Goal: Task Accomplishment & Management: Use online tool/utility

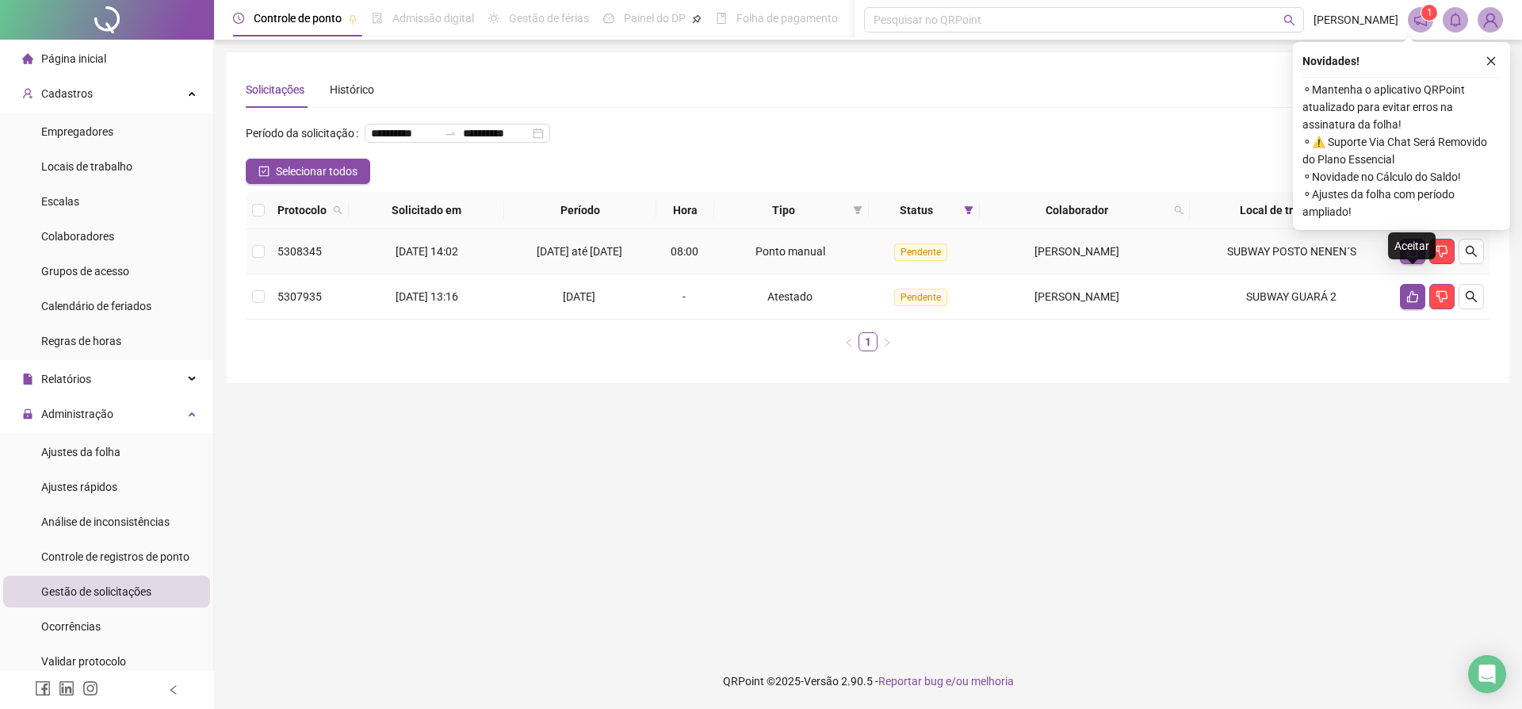
click at [1414, 258] on icon "like" at bounding box center [1413, 251] width 13 height 13
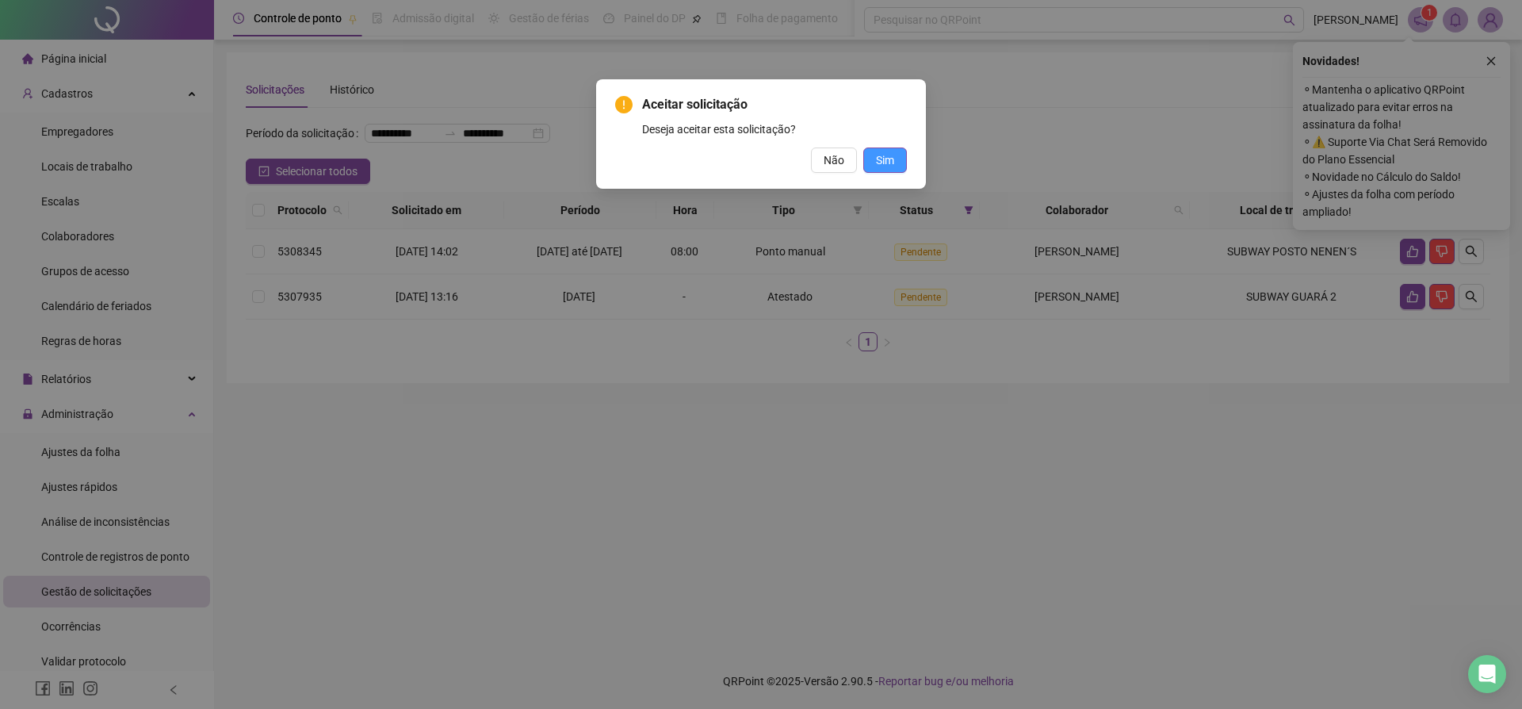
click at [890, 166] on span "Sim" at bounding box center [885, 159] width 18 height 17
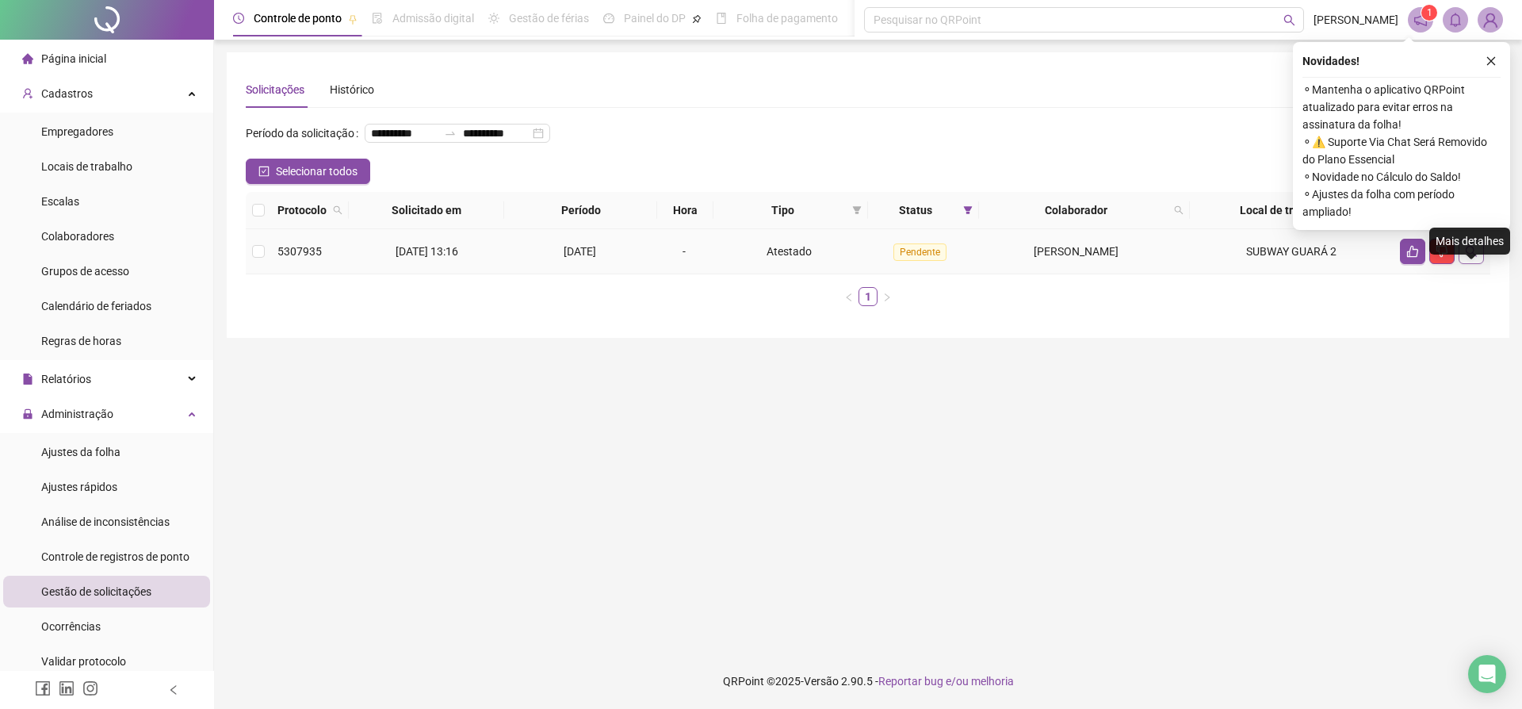
click at [1480, 264] on button "button" at bounding box center [1471, 251] width 25 height 25
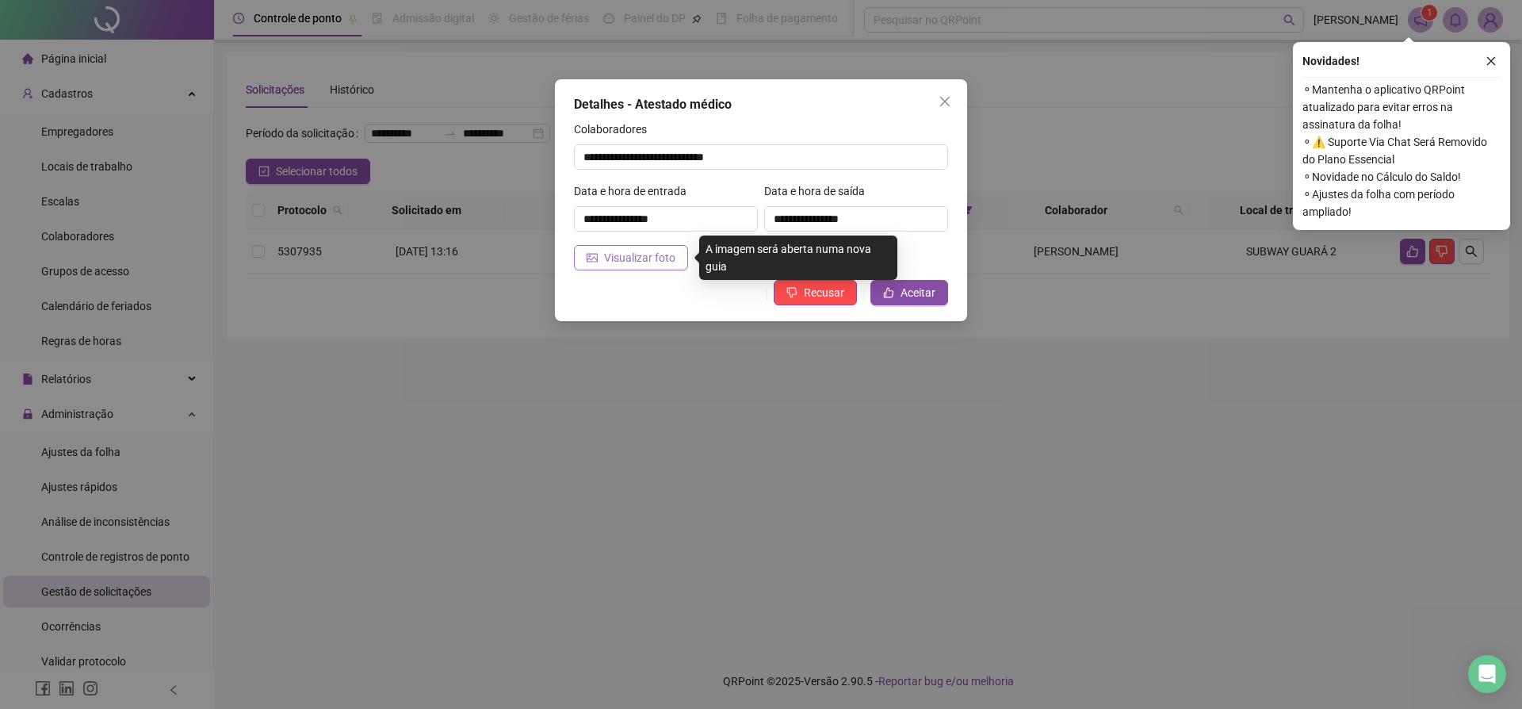
click at [626, 259] on span "Visualizar foto" at bounding box center [639, 257] width 71 height 17
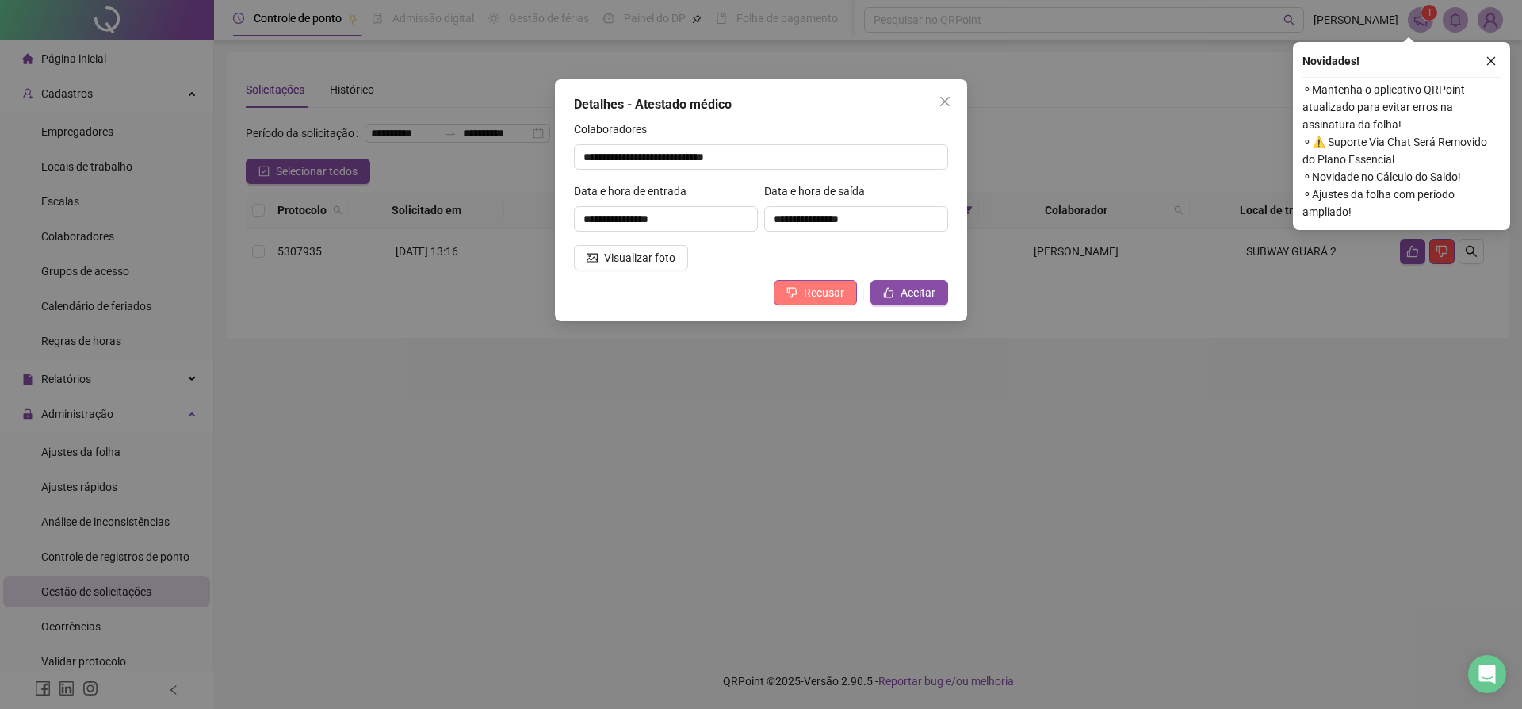
click at [810, 296] on span "Recusar" at bounding box center [824, 292] width 40 height 17
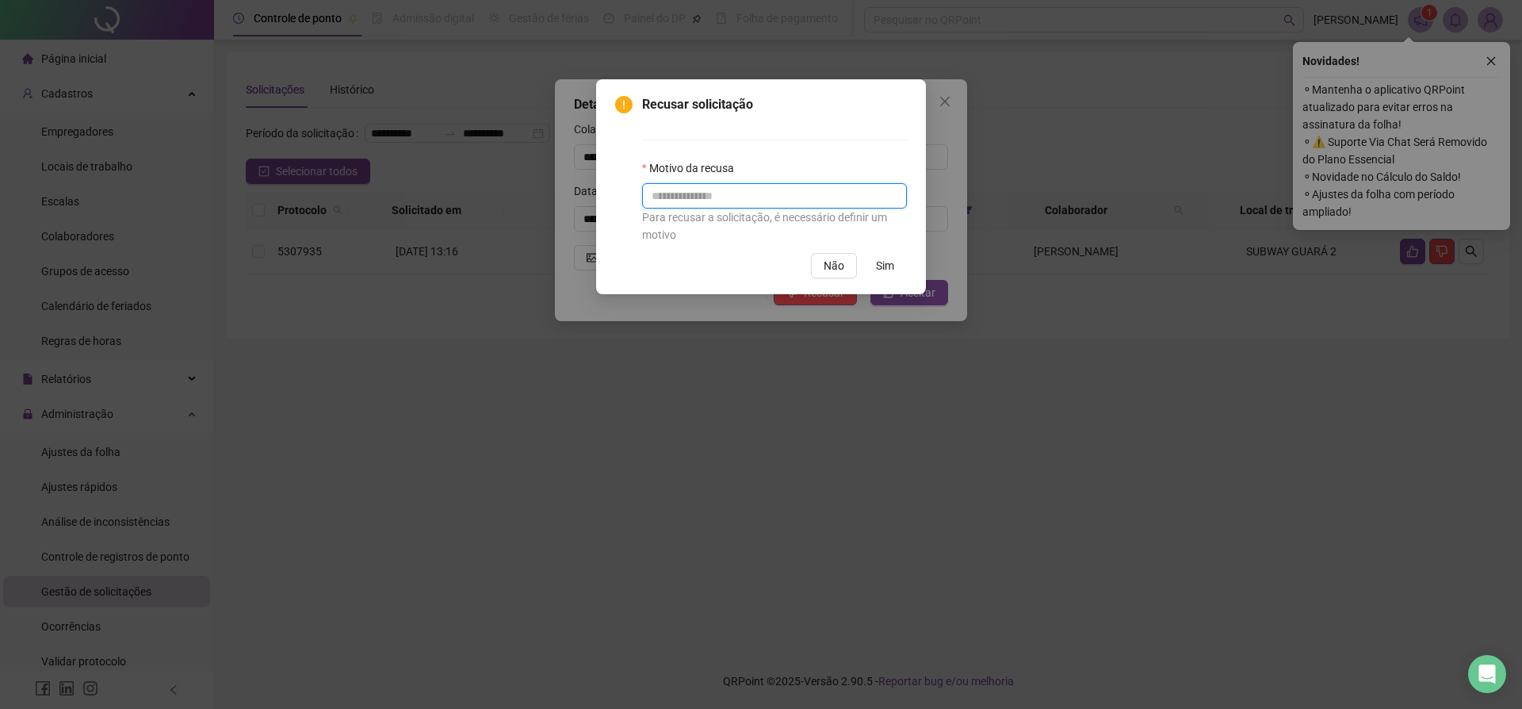
click at [683, 199] on input "text" at bounding box center [774, 195] width 265 height 25
type input "**********"
click at [884, 273] on span "Sim" at bounding box center [885, 265] width 18 height 17
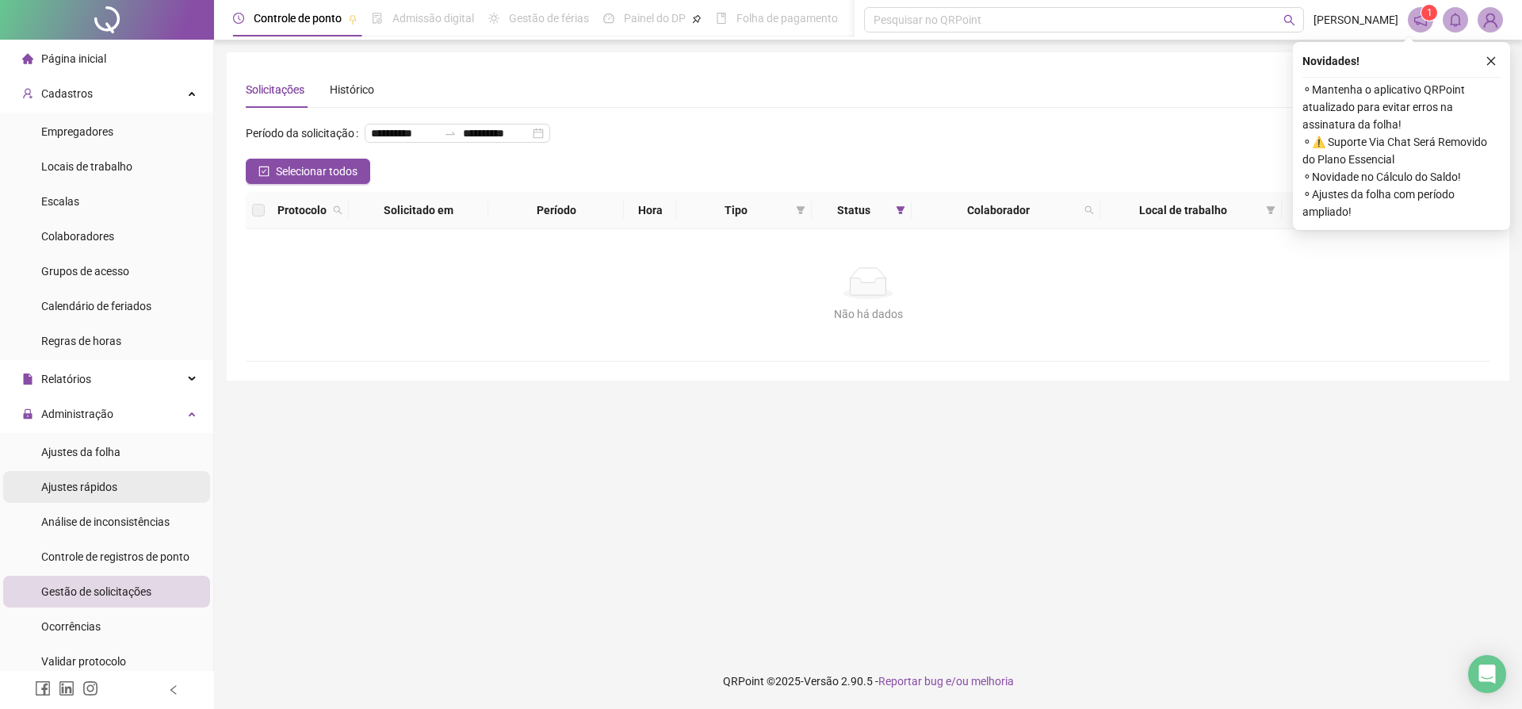
click at [71, 488] on span "Ajustes rápidos" at bounding box center [79, 486] width 76 height 13
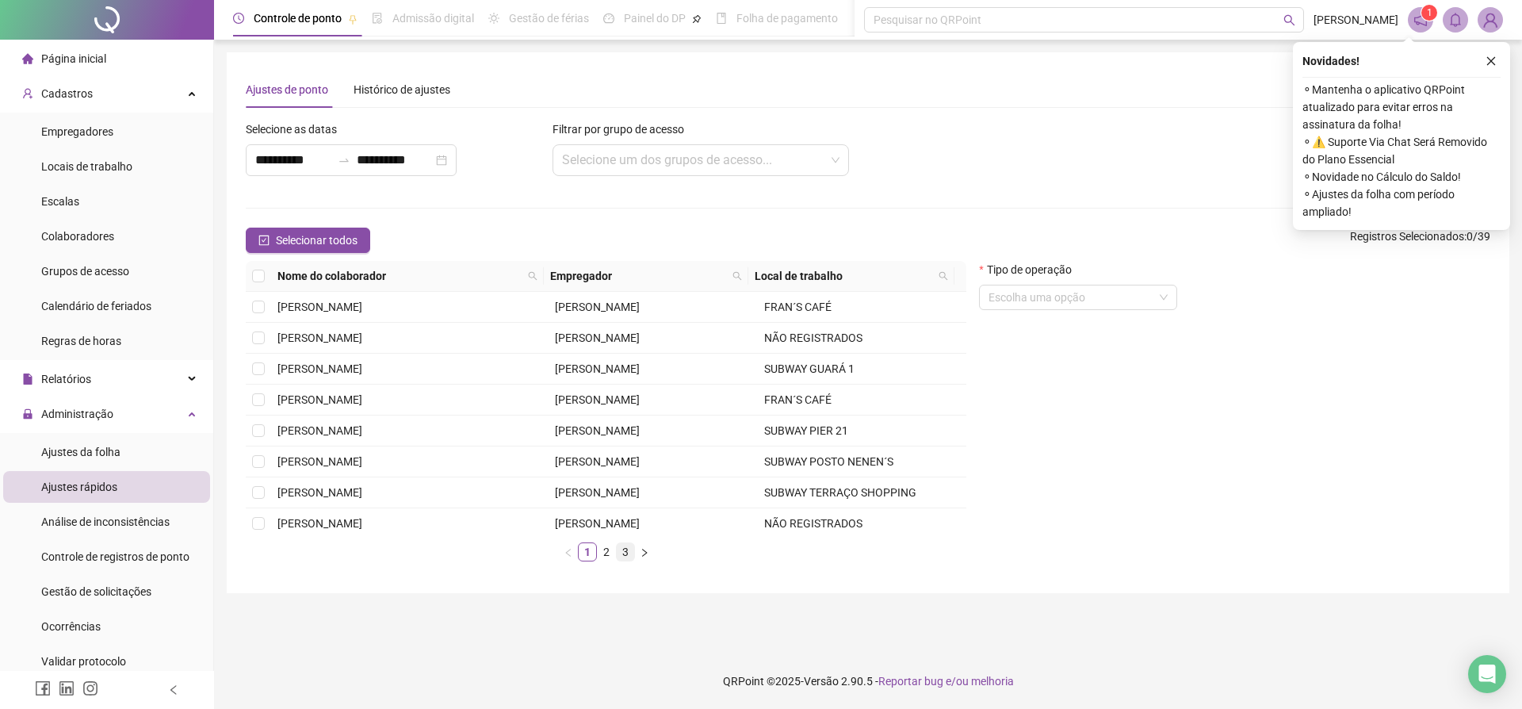
click at [631, 552] on link "3" at bounding box center [625, 551] width 17 height 17
click at [613, 556] on link "2" at bounding box center [606, 551] width 17 height 17
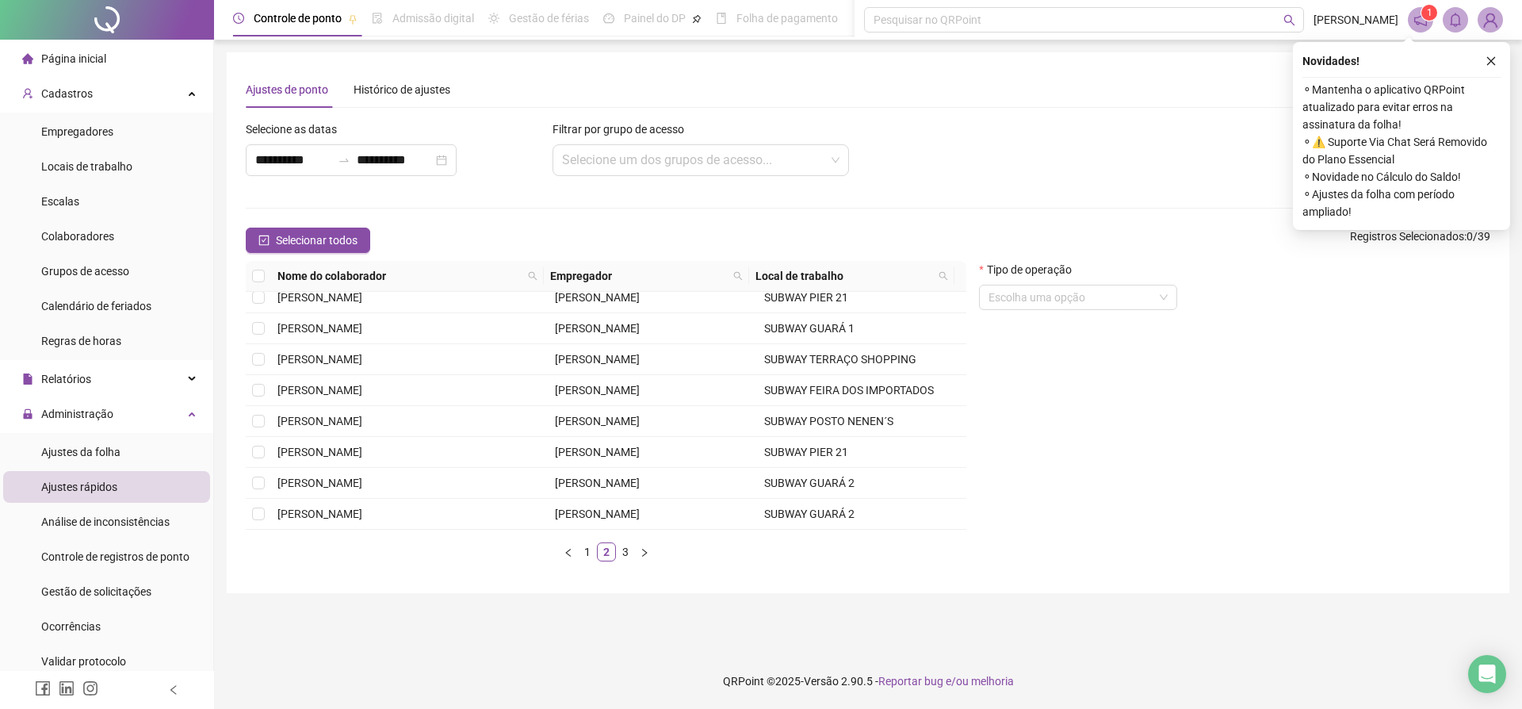
click at [949, 538] on div "Nome do colaborador Empregador Local de trabalho [PERSON_NAME] FRAN´S CAFÉ [PER…" at bounding box center [606, 411] width 721 height 300
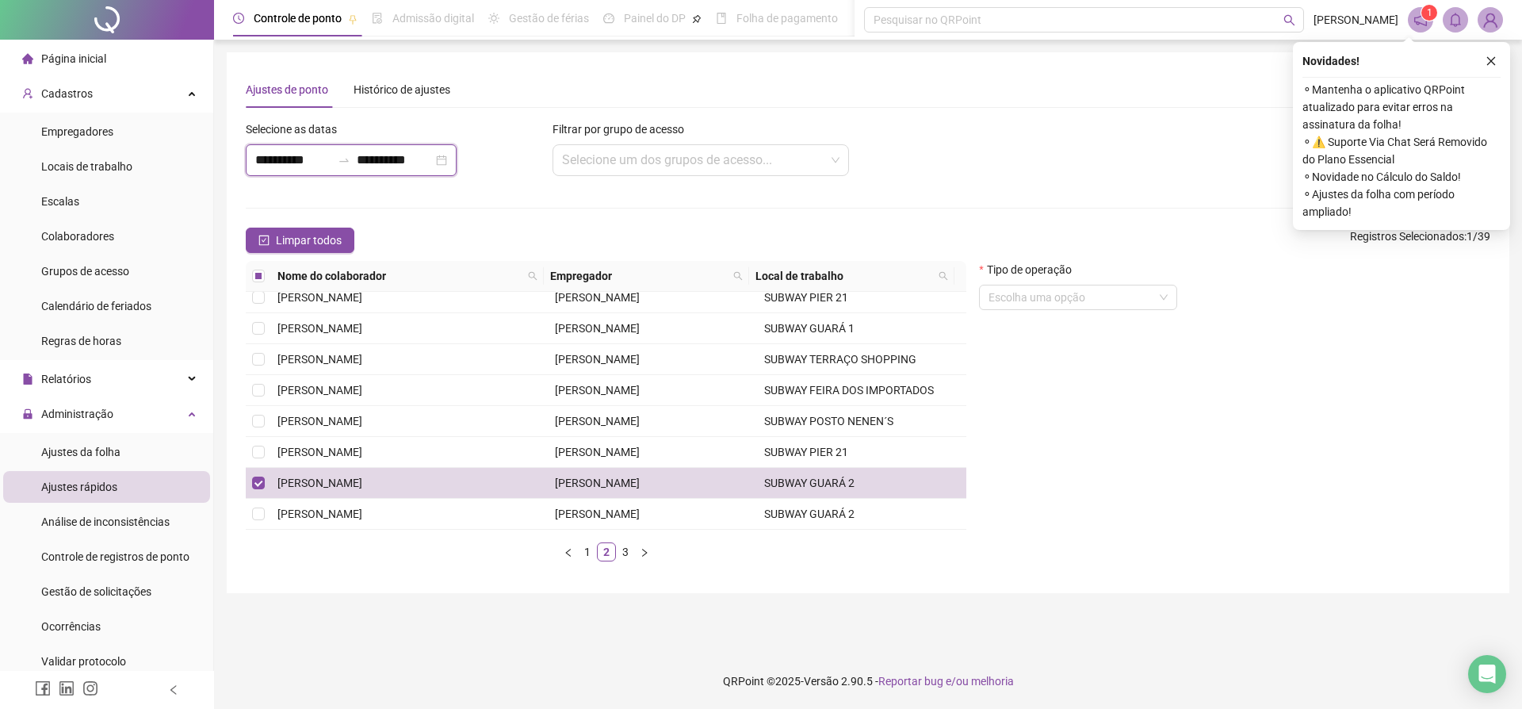
click at [408, 154] on input "**********" at bounding box center [395, 160] width 76 height 19
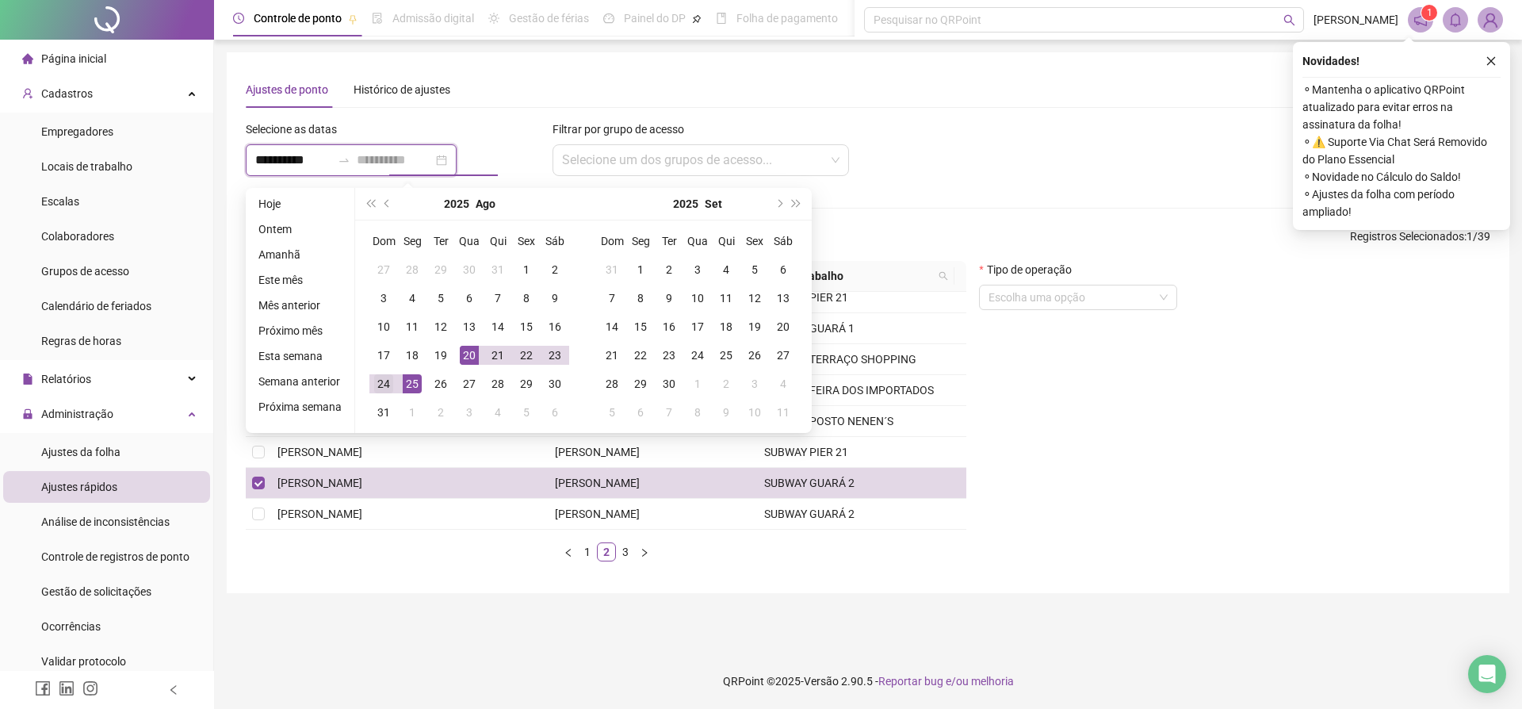
type input "**********"
click at [386, 384] on div "24" at bounding box center [383, 383] width 19 height 19
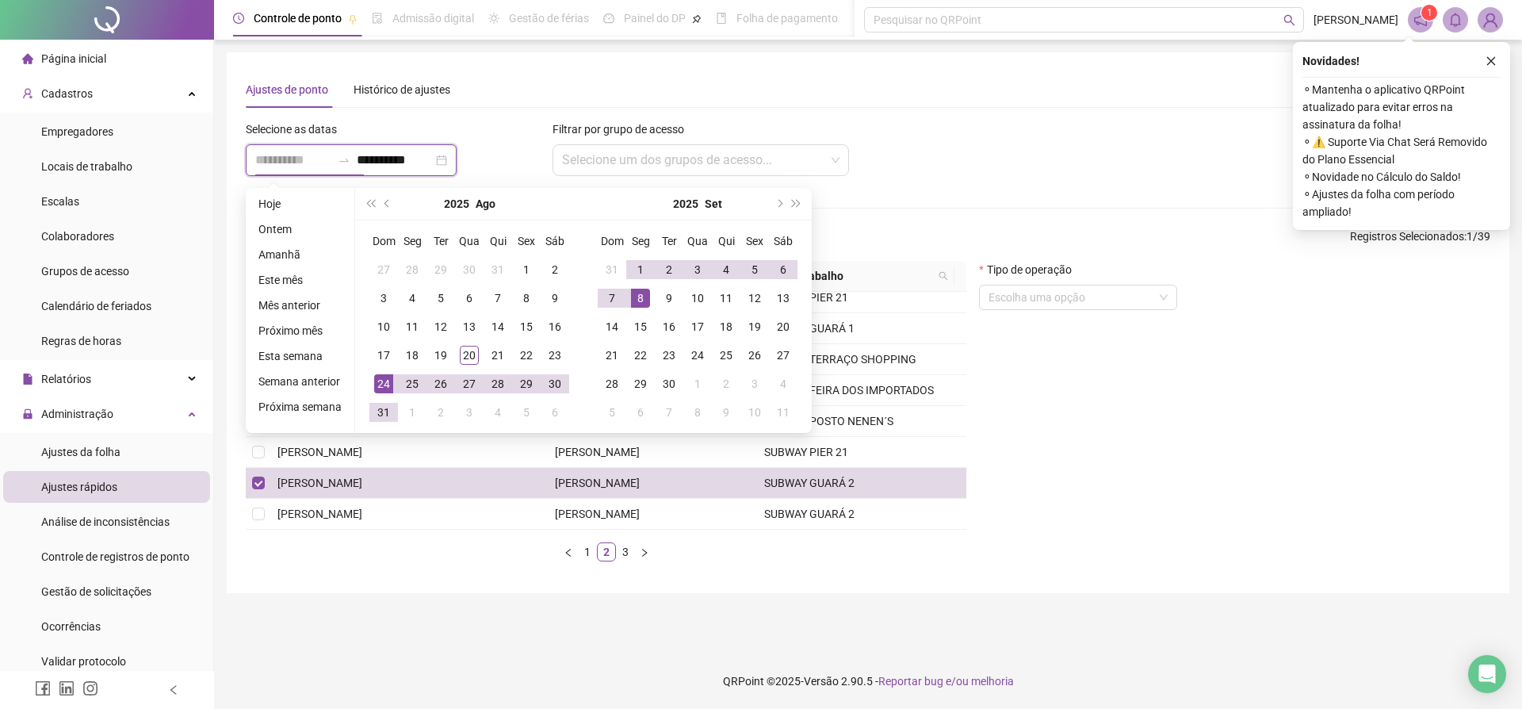
type input "**********"
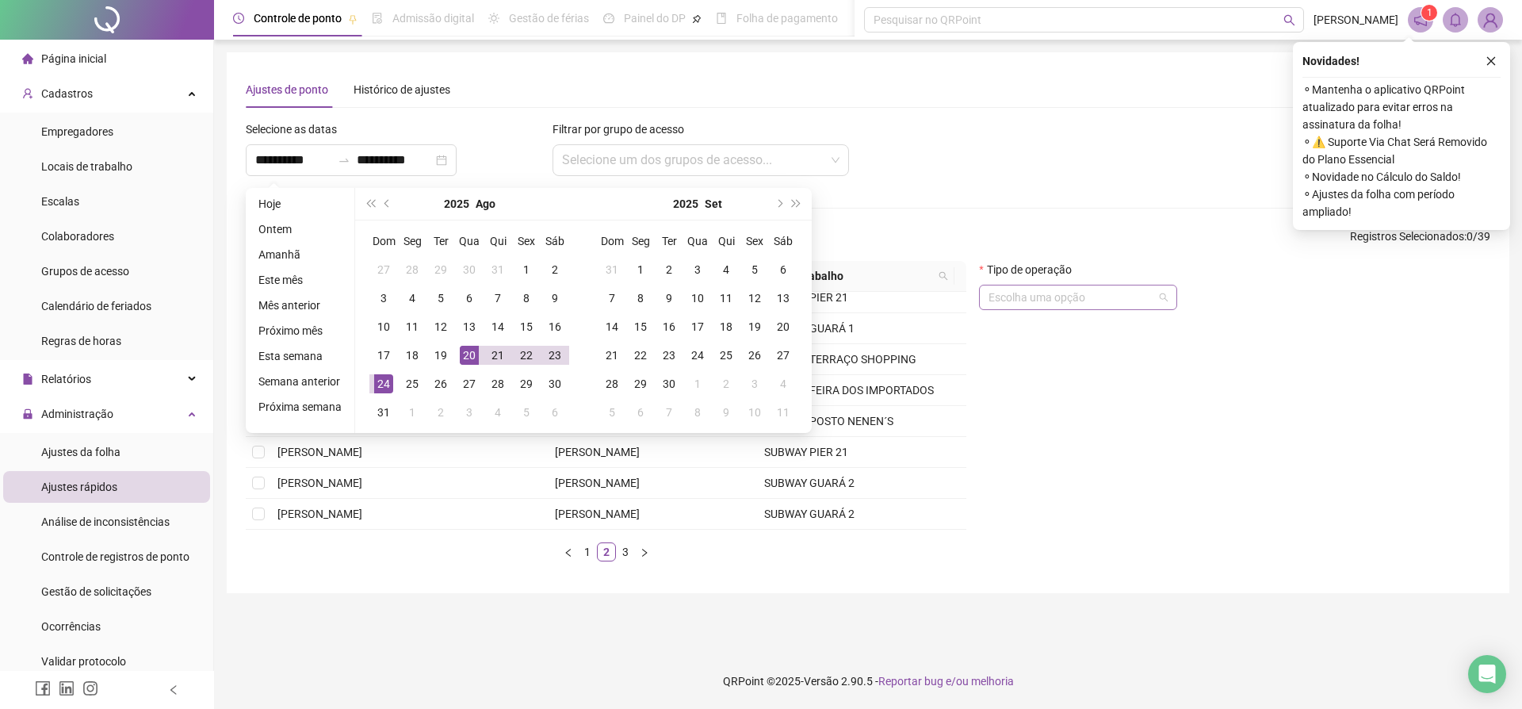
click at [1059, 308] on input "search" at bounding box center [1071, 297] width 165 height 24
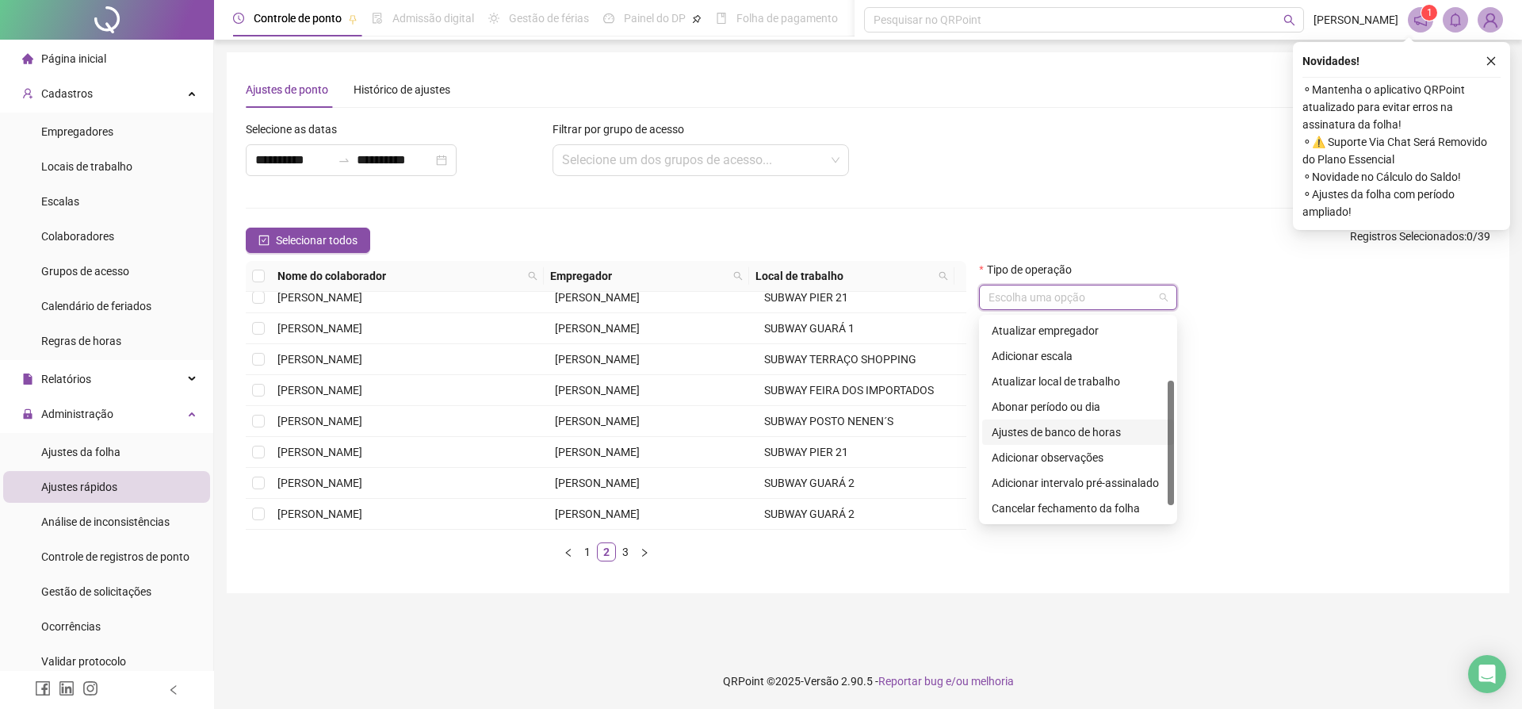
scroll to position [127, 0]
click at [1003, 426] on div "Adicionar observações" at bounding box center [1078, 431] width 173 height 17
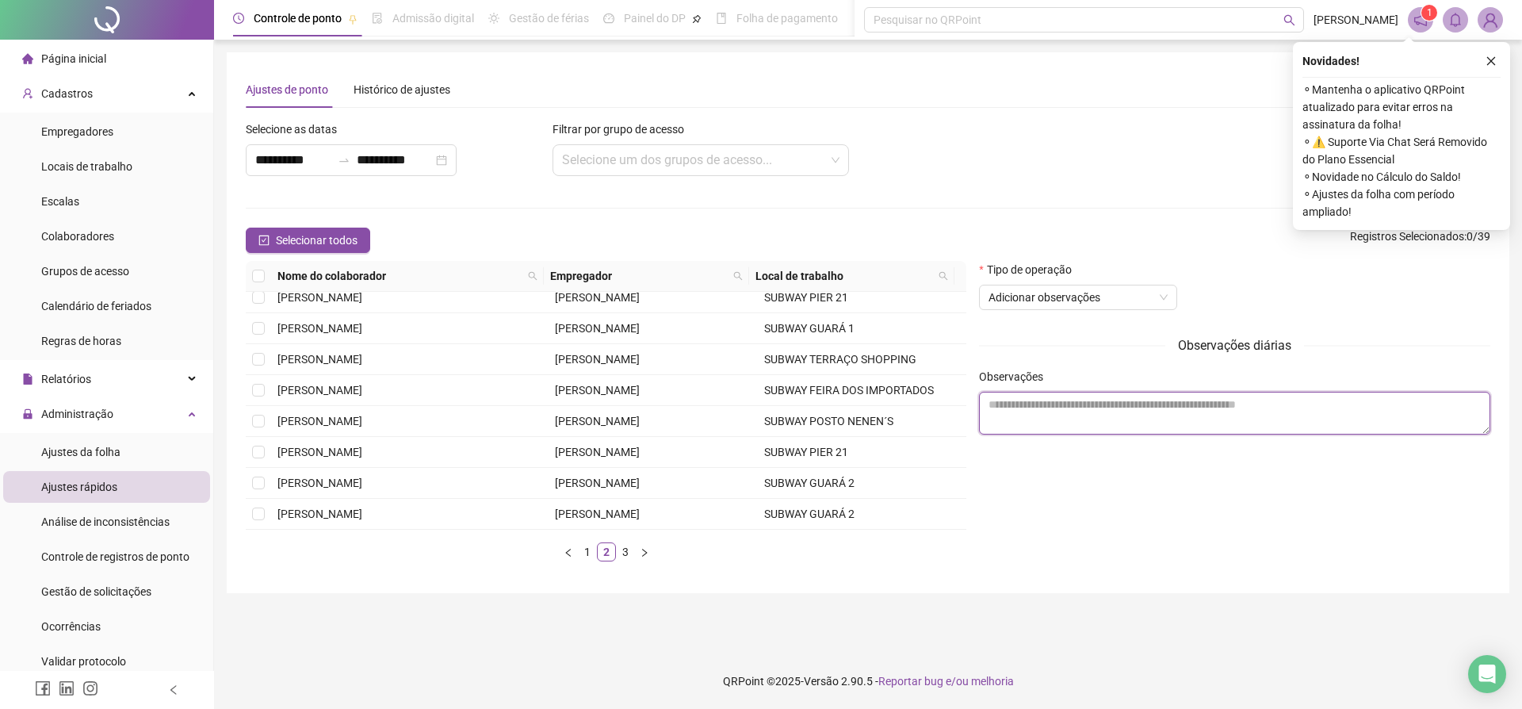
click at [1044, 426] on textarea at bounding box center [1234, 413] width 511 height 43
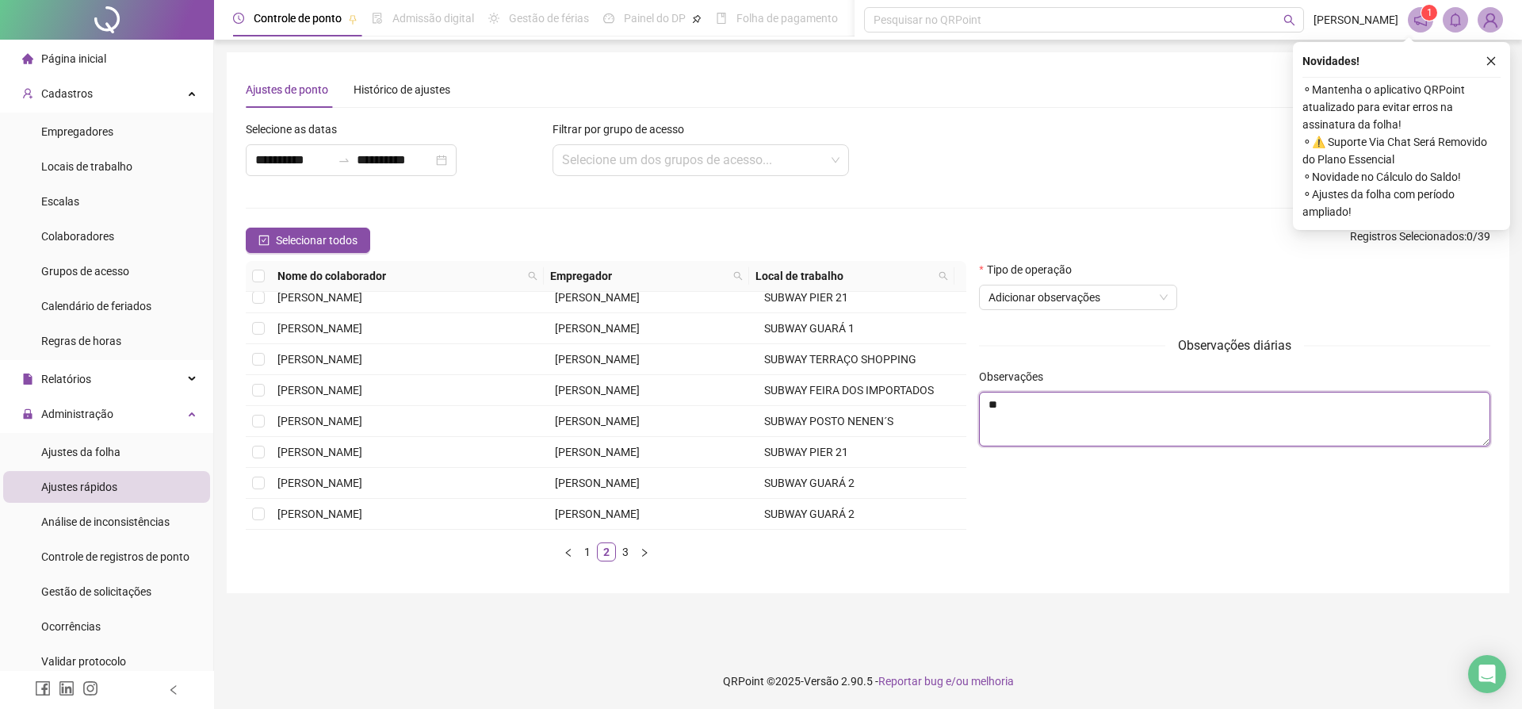
type textarea "*"
type textarea "********"
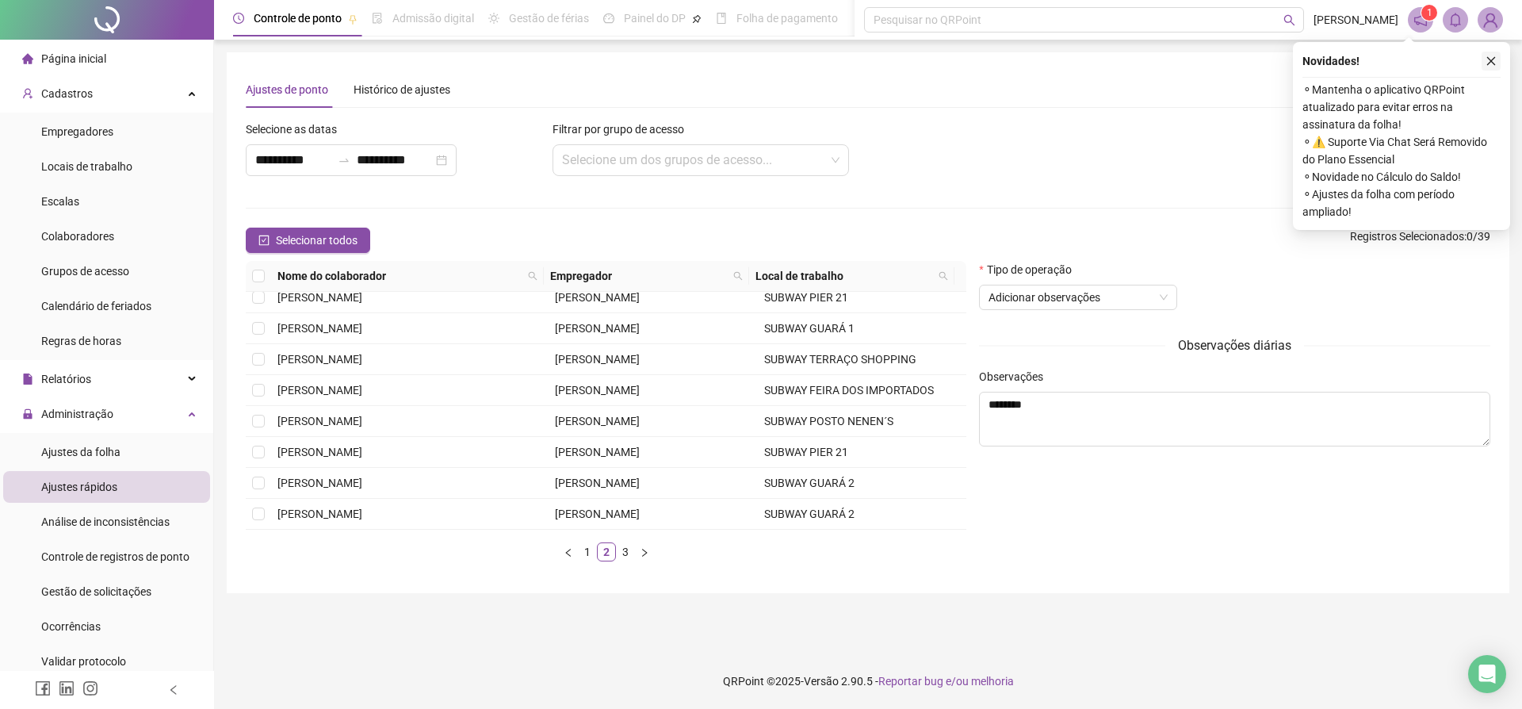
click at [1483, 62] on button "button" at bounding box center [1491, 61] width 19 height 19
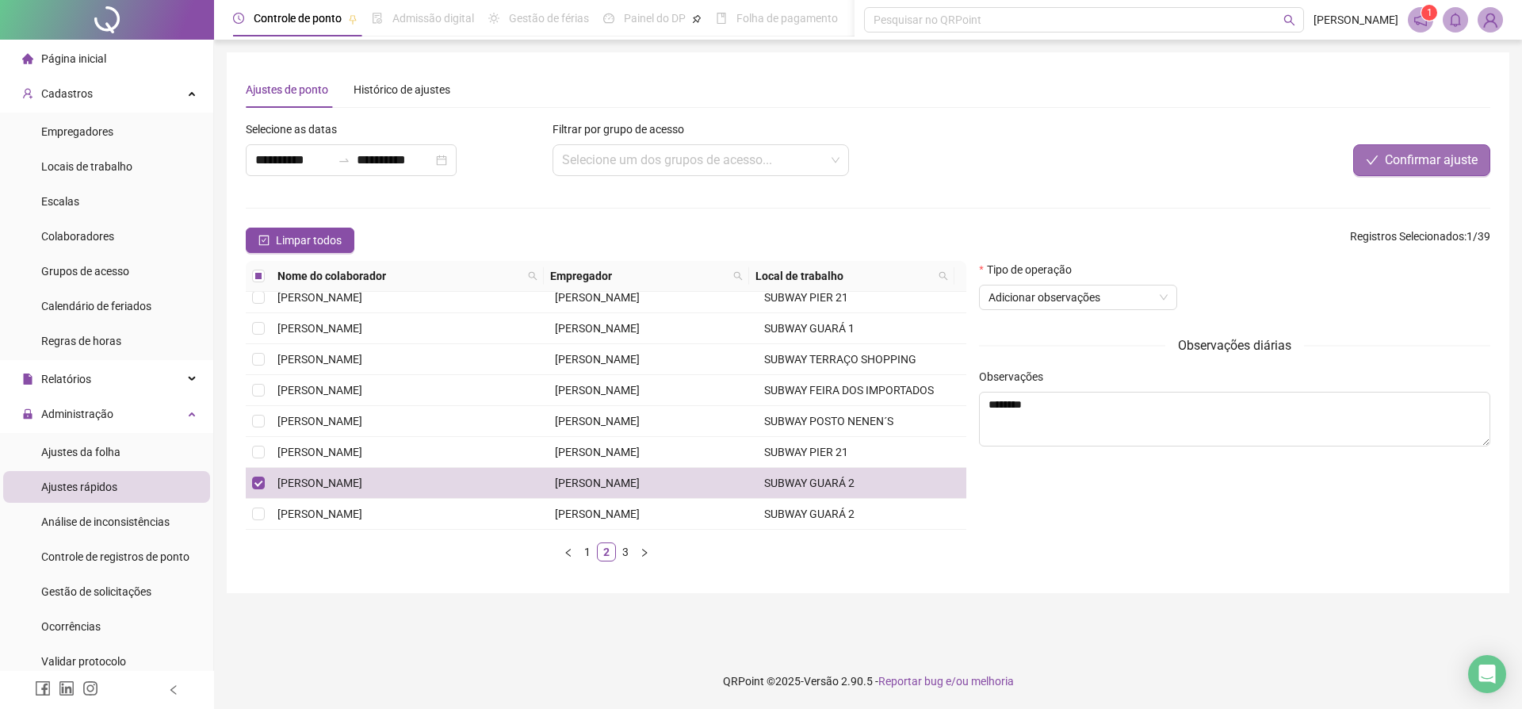
click at [1435, 156] on span "Confirmar ajuste" at bounding box center [1431, 160] width 93 height 19
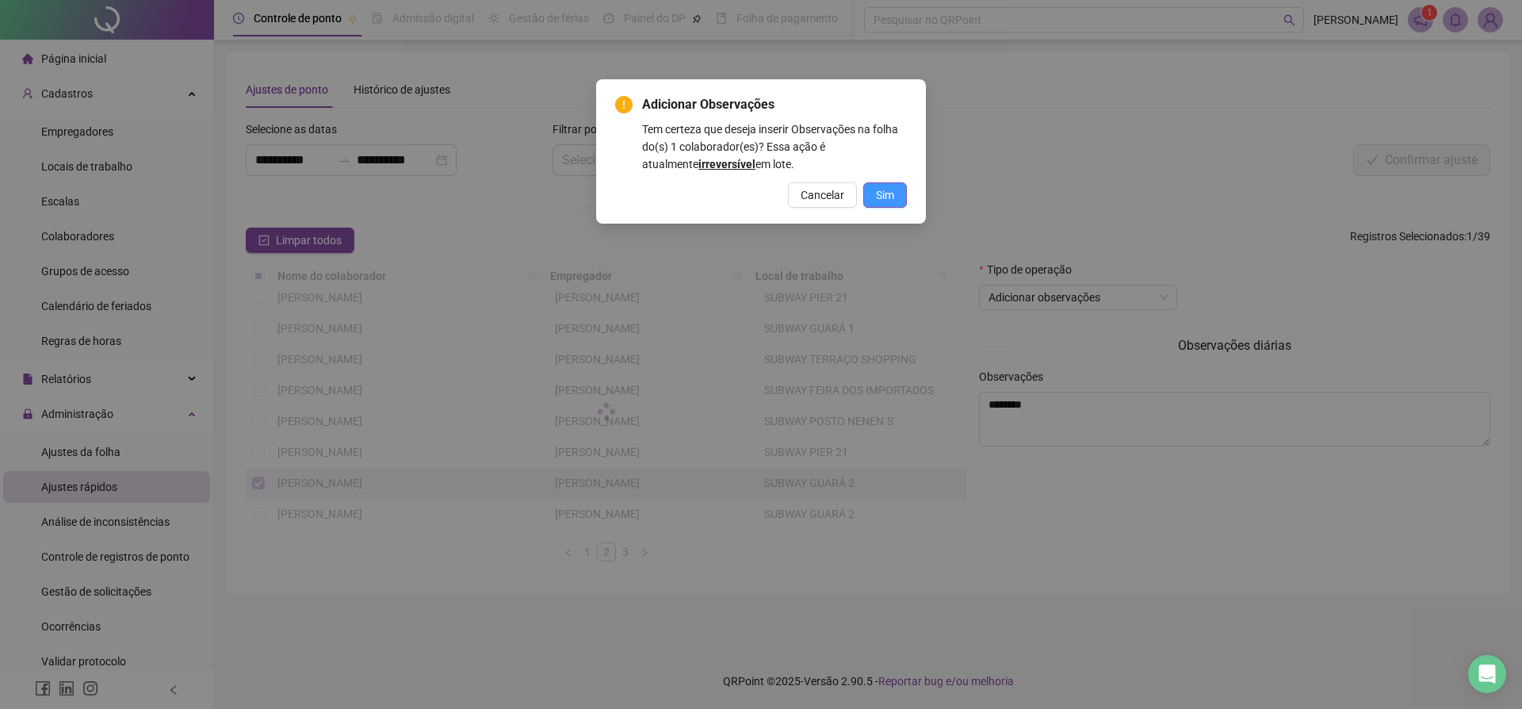
click at [875, 189] on button "Sim" at bounding box center [885, 194] width 44 height 25
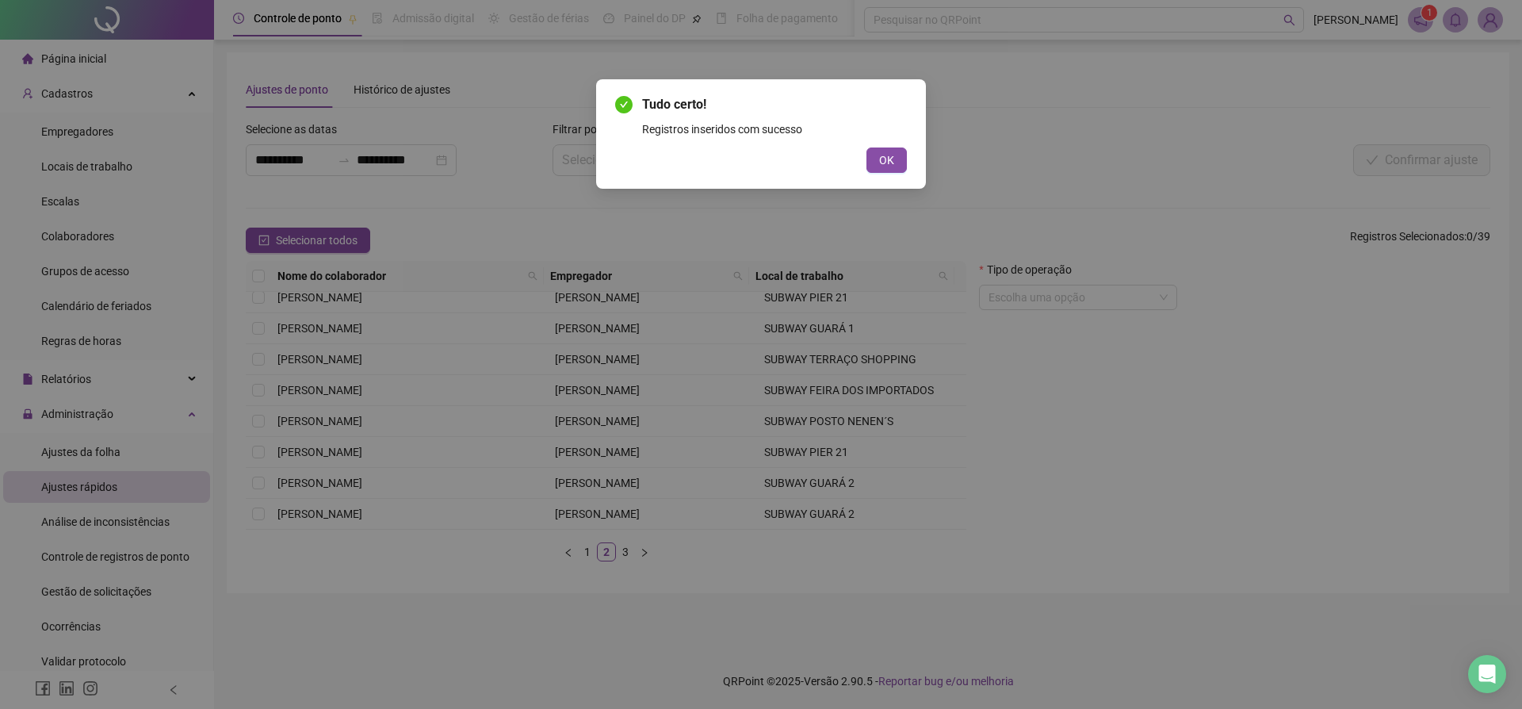
click at [909, 183] on div "Tudo certo! Registros inseridos com sucesso OK" at bounding box center [761, 133] width 330 height 109
click at [880, 167] on span "OK" at bounding box center [886, 159] width 15 height 17
